Goal: Transaction & Acquisition: Purchase product/service

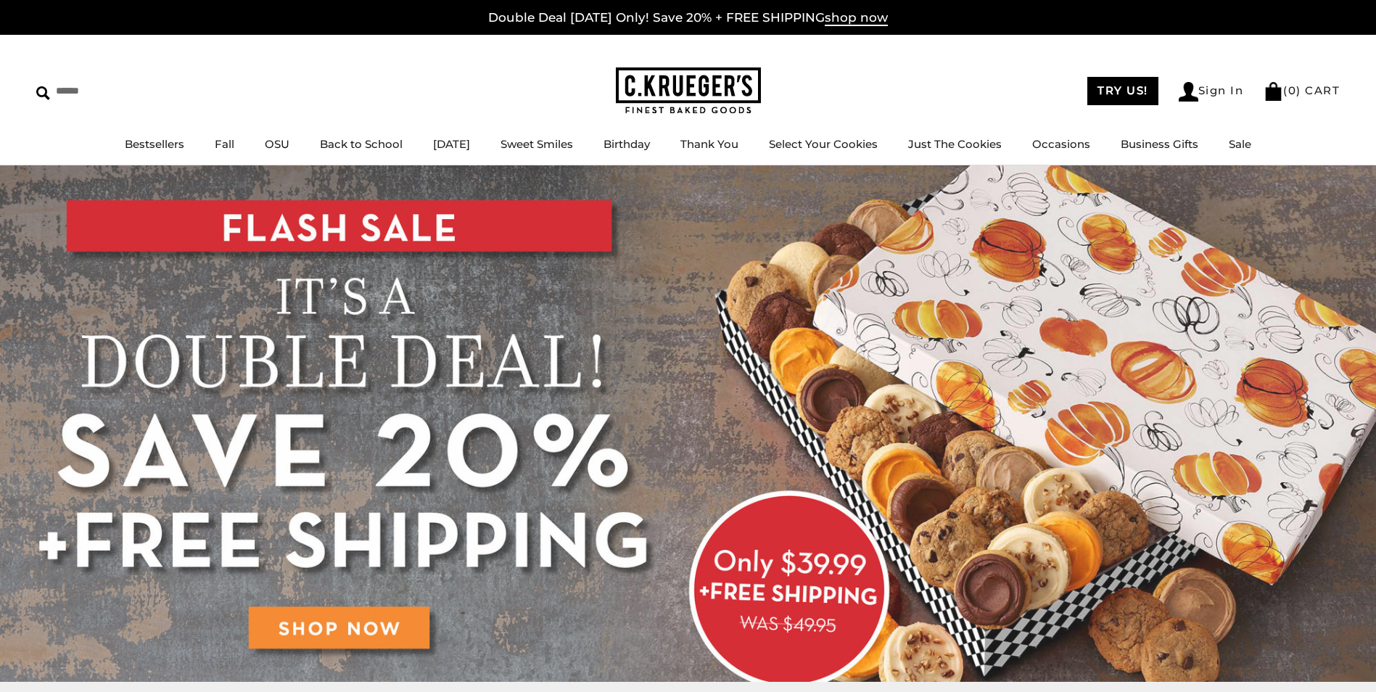
click at [707, 19] on link "Double Deal [DATE] Only! Save 20% + FREE SHIPPING shop now" at bounding box center [688, 18] width 400 height 16
